Goal: Transaction & Acquisition: Purchase product/service

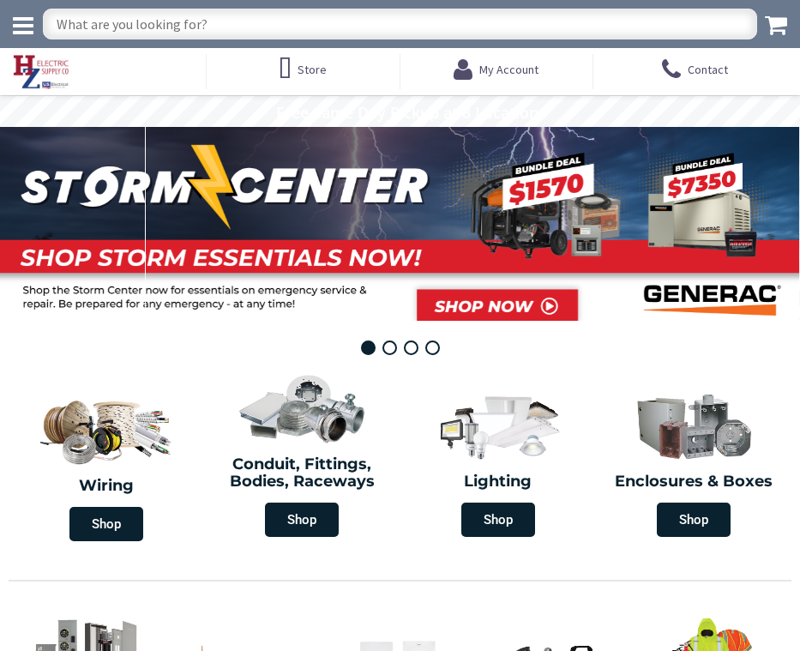
click at [393, 21] on input "text" at bounding box center [400, 24] width 714 height 31
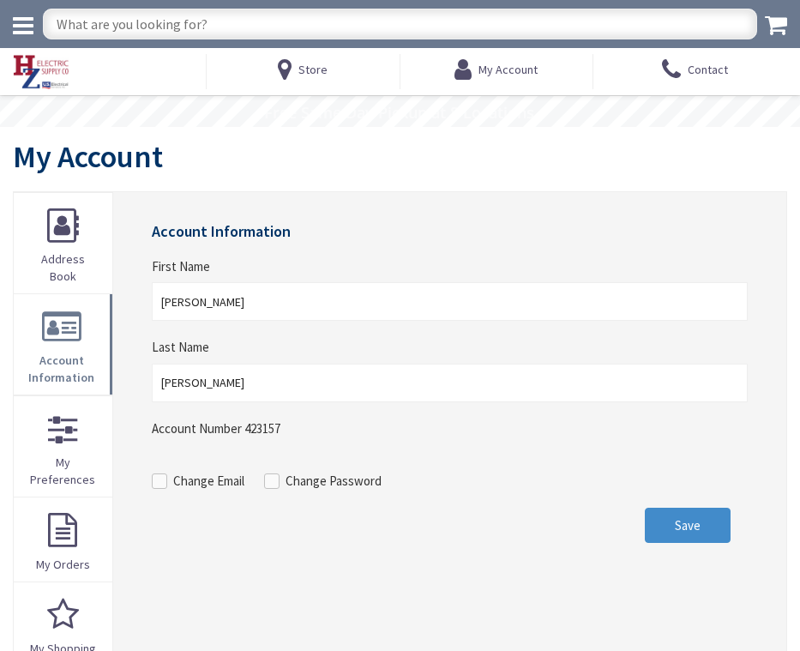
click at [275, 21] on input "text" at bounding box center [400, 24] width 714 height 31
type input "20/20 br breaker"
